Goal: Information Seeking & Learning: Check status

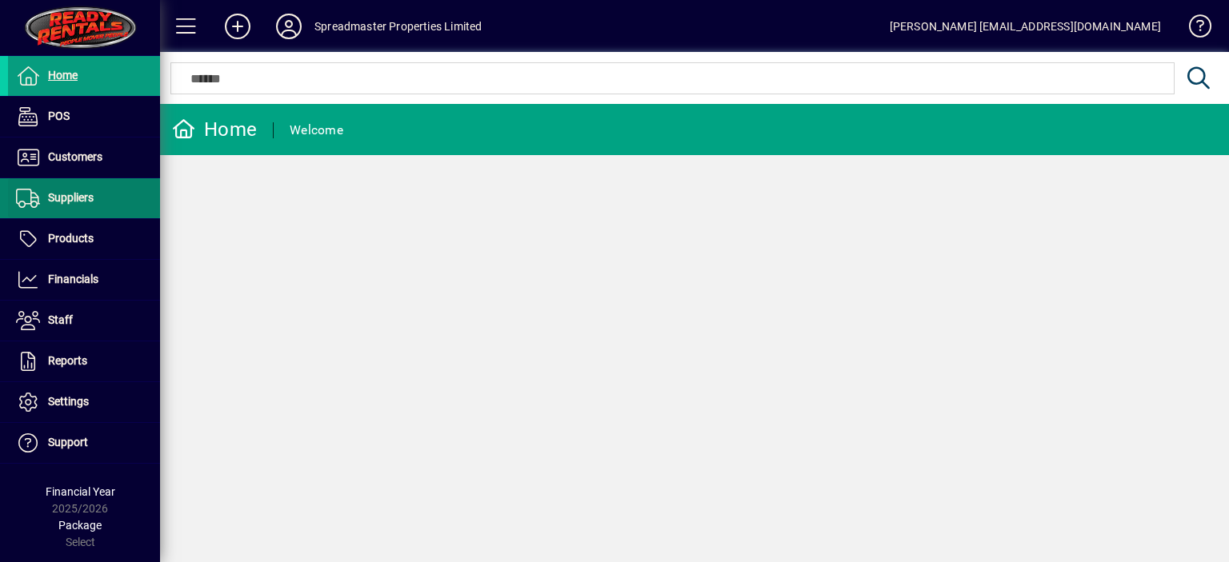
click at [78, 198] on span "Suppliers" at bounding box center [71, 197] width 46 height 13
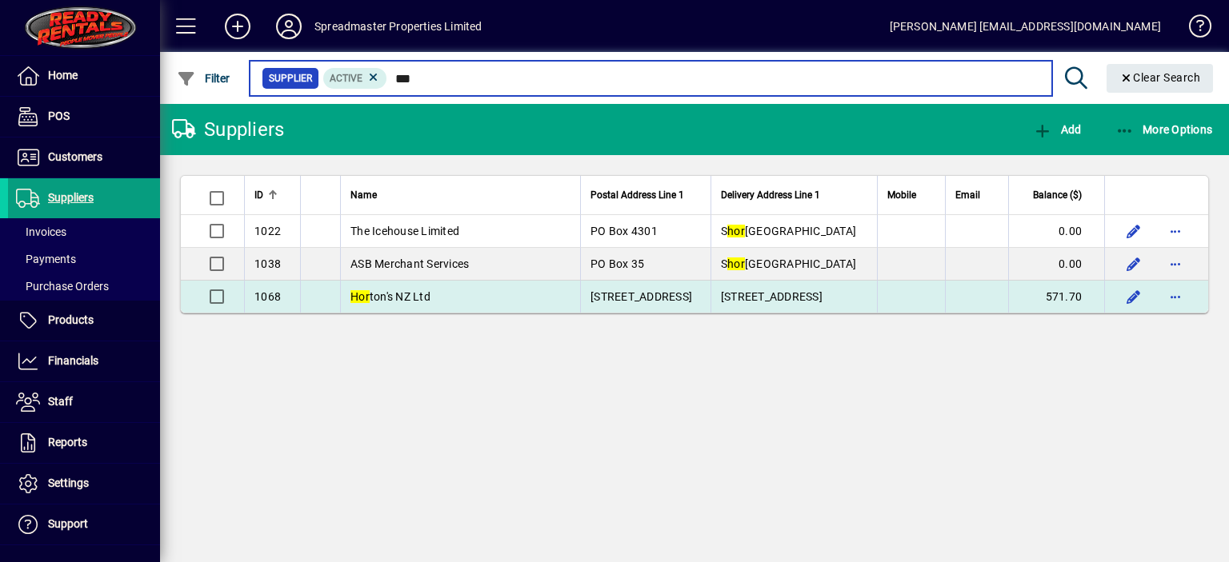
type input "***"
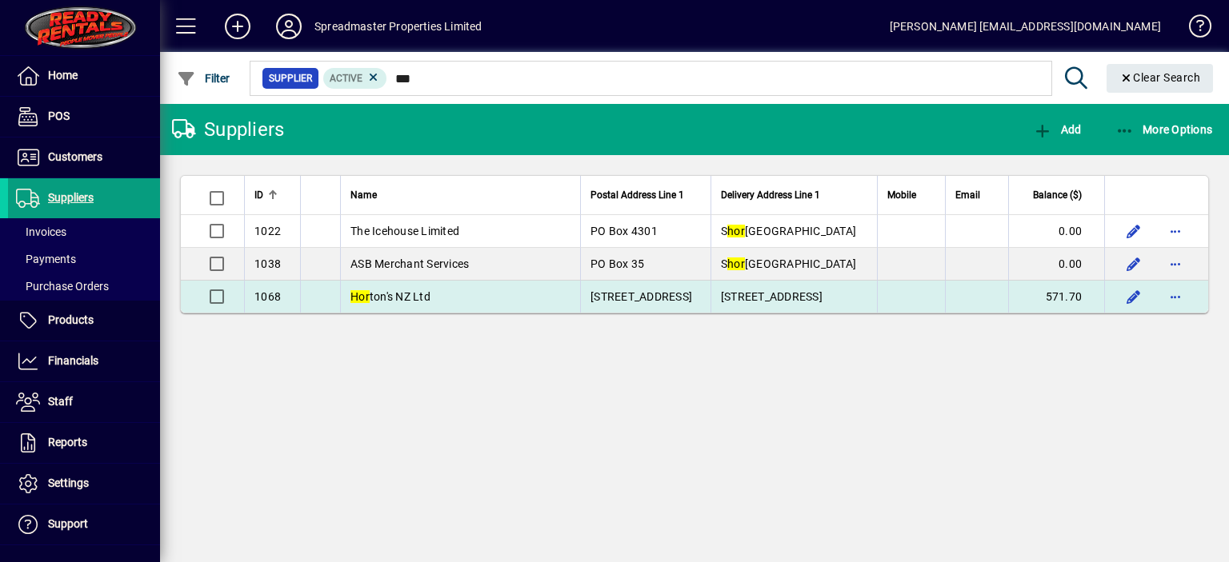
click at [420, 300] on span "Hor ton's NZ Ltd" at bounding box center [390, 296] width 80 height 13
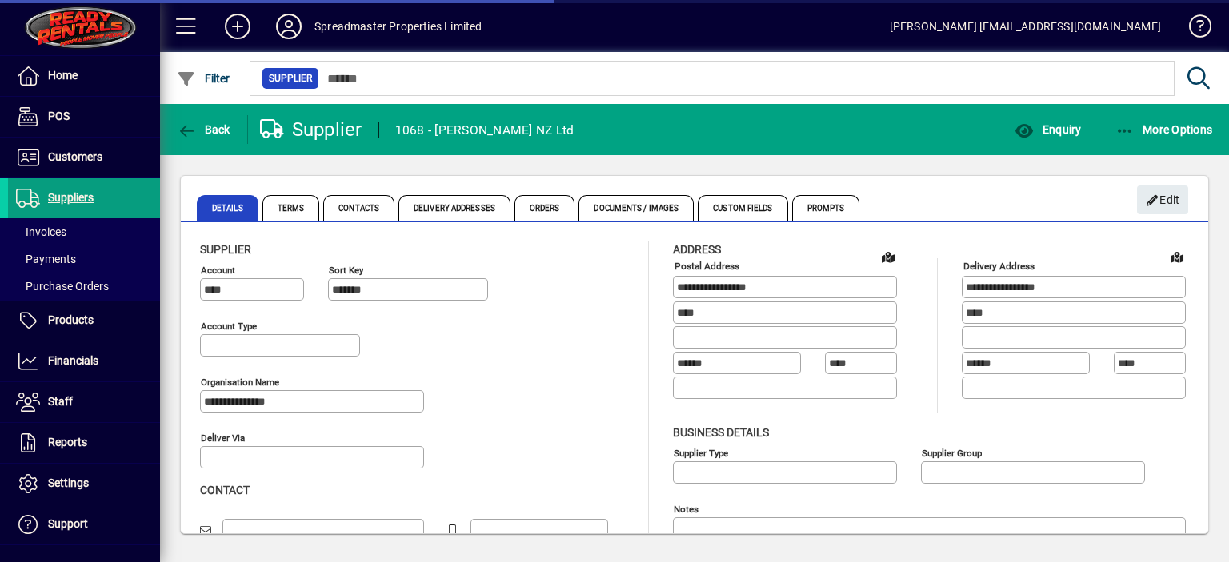
type input "**********"
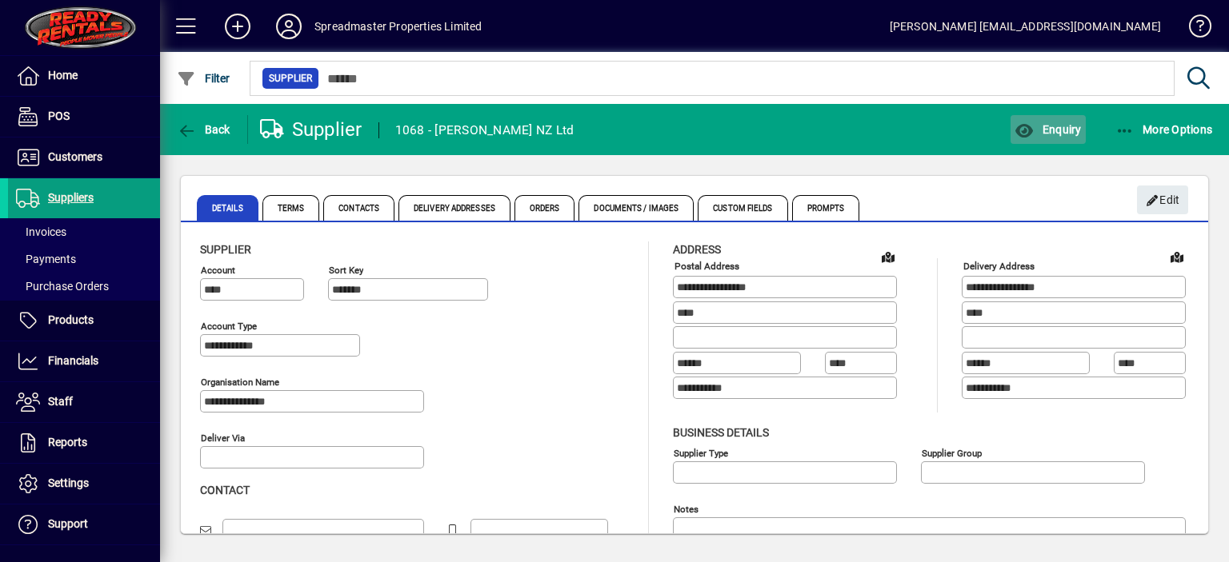
click at [1062, 130] on span "Enquiry" at bounding box center [1047, 129] width 66 height 13
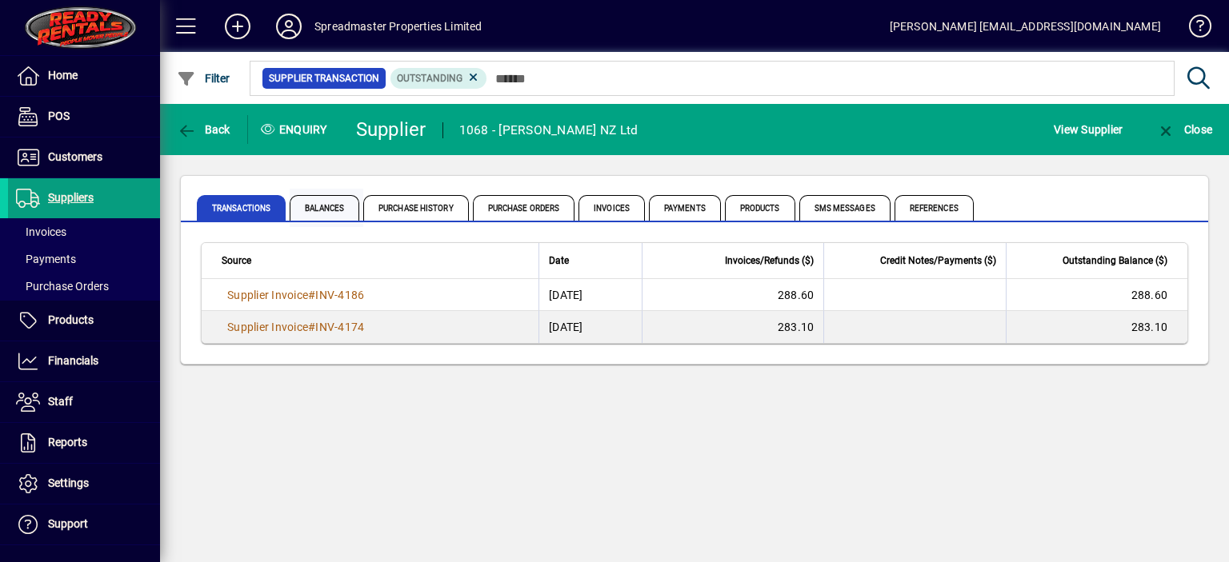
click at [323, 207] on span "Balances" at bounding box center [325, 208] width 70 height 26
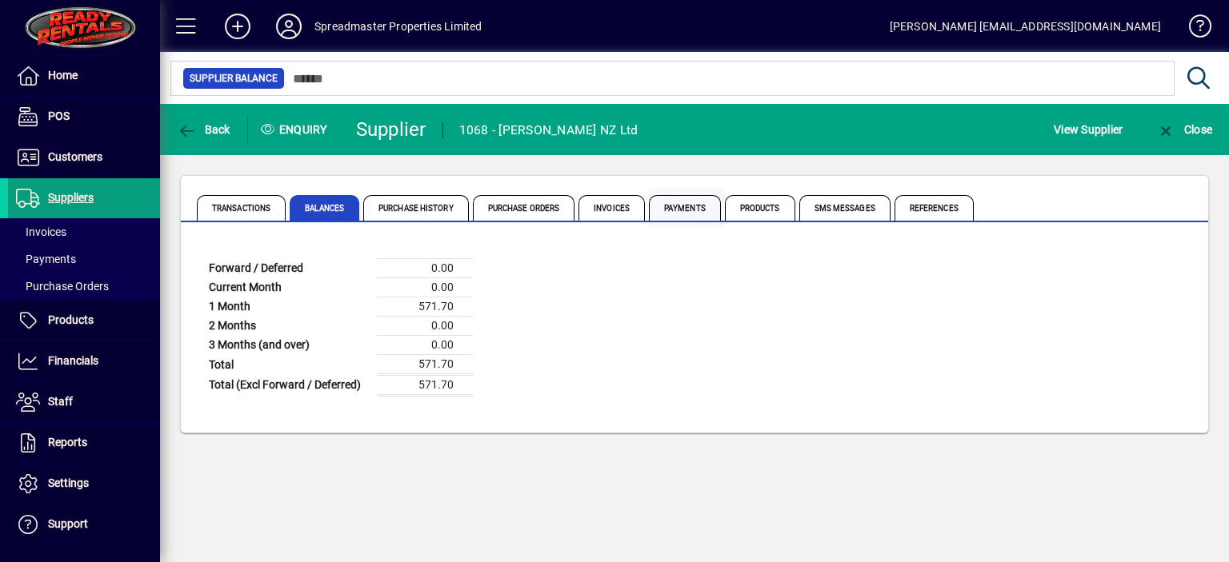
click at [674, 208] on span "Payments" at bounding box center [685, 208] width 72 height 26
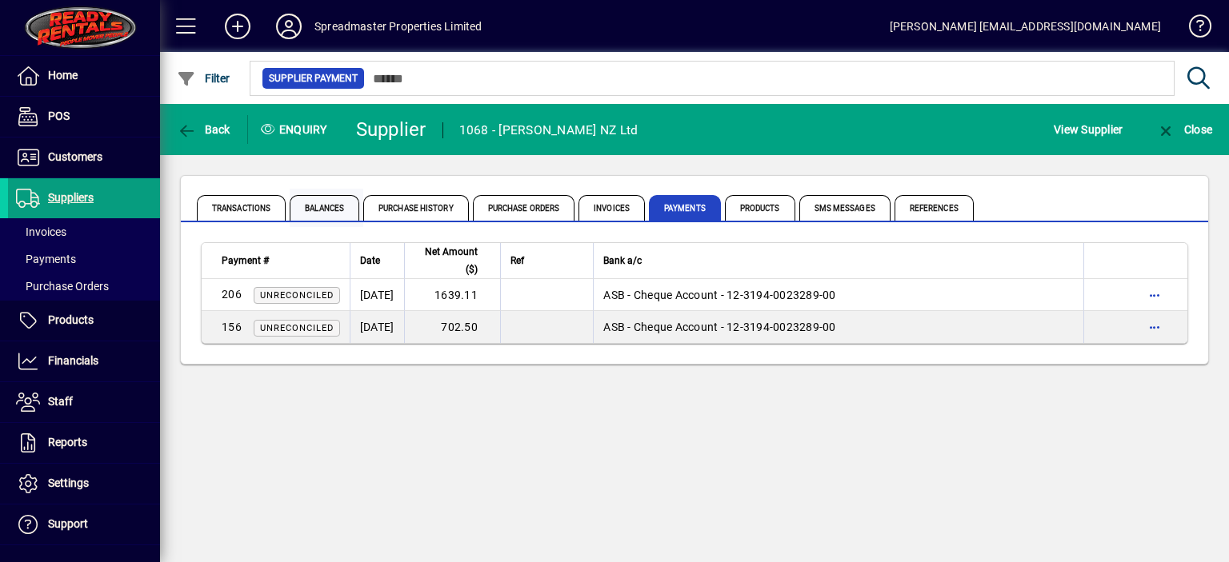
click at [322, 209] on span "Balances" at bounding box center [325, 208] width 70 height 26
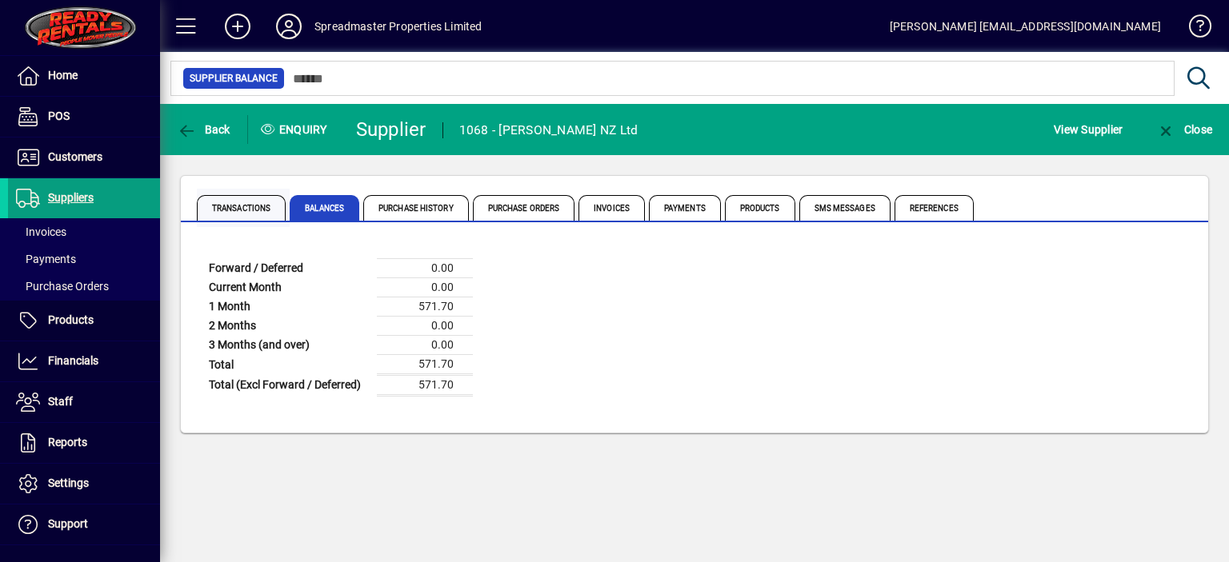
click at [251, 205] on span "Transactions" at bounding box center [241, 208] width 89 height 26
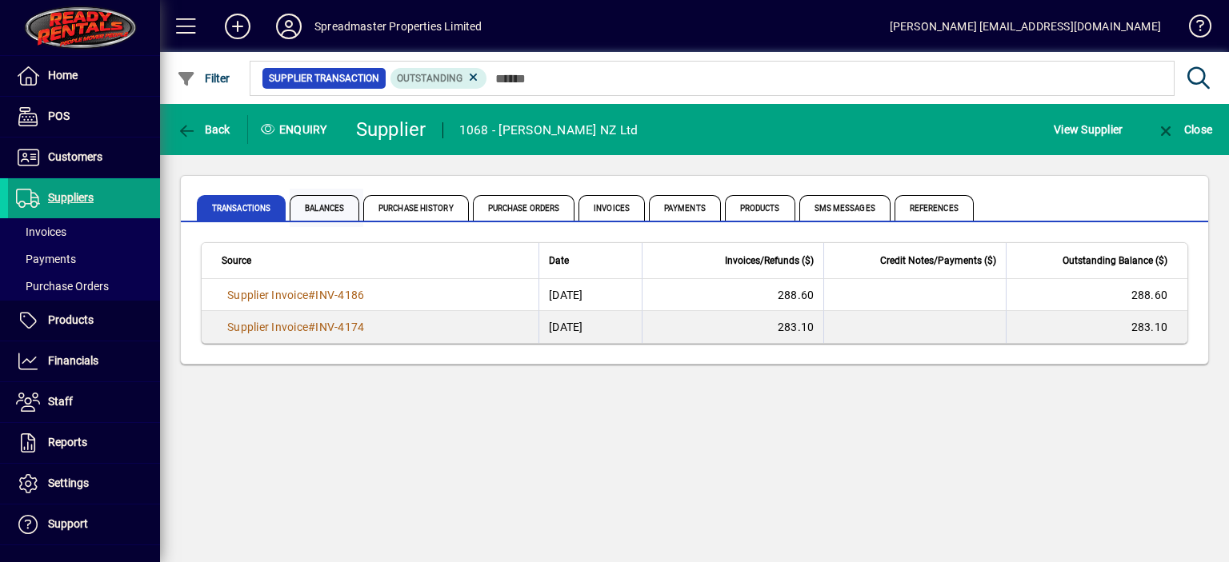
click at [318, 209] on span "Balances" at bounding box center [325, 208] width 70 height 26
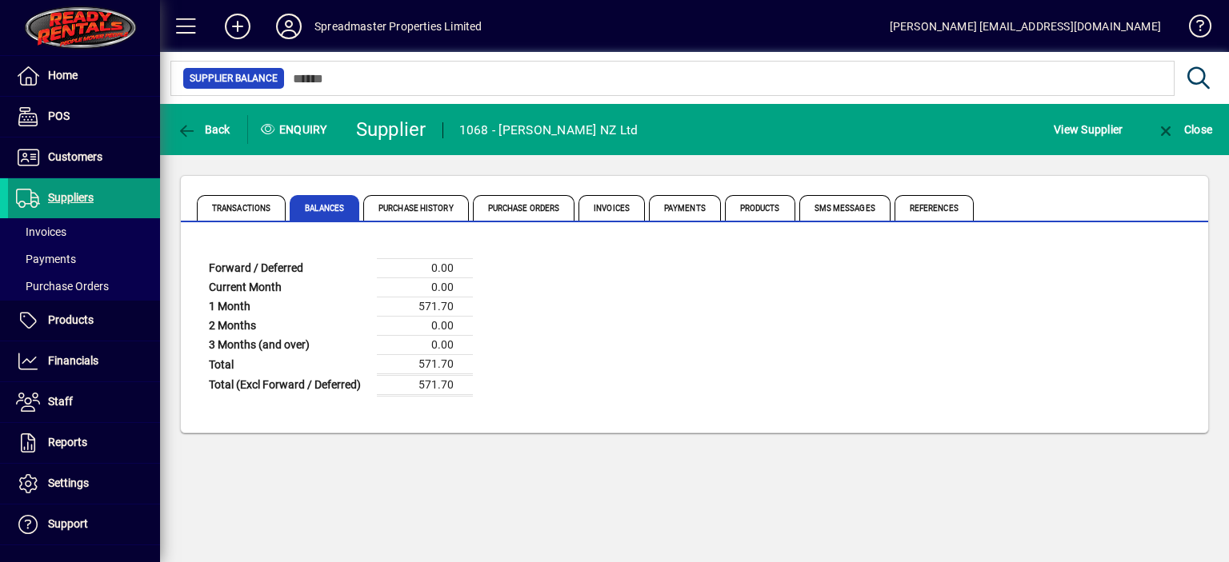
click at [83, 195] on span "Suppliers" at bounding box center [71, 197] width 46 height 13
